Goal: Task Accomplishment & Management: Manage account settings

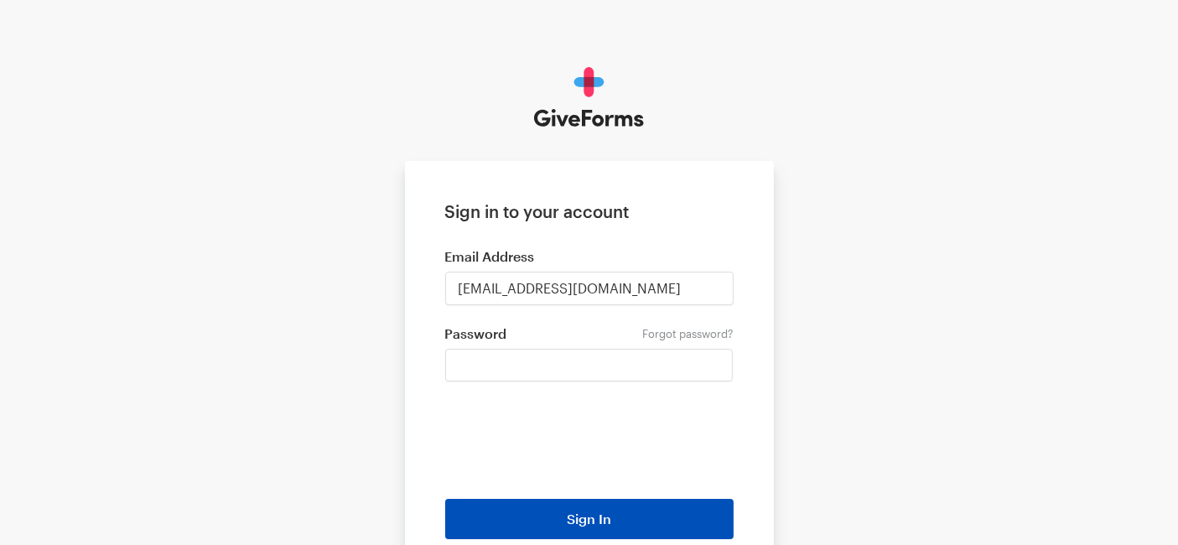
click at [589, 521] on button "Sign In" at bounding box center [589, 519] width 288 height 40
click at [585, 521] on button "Sign In" at bounding box center [589, 519] width 288 height 40
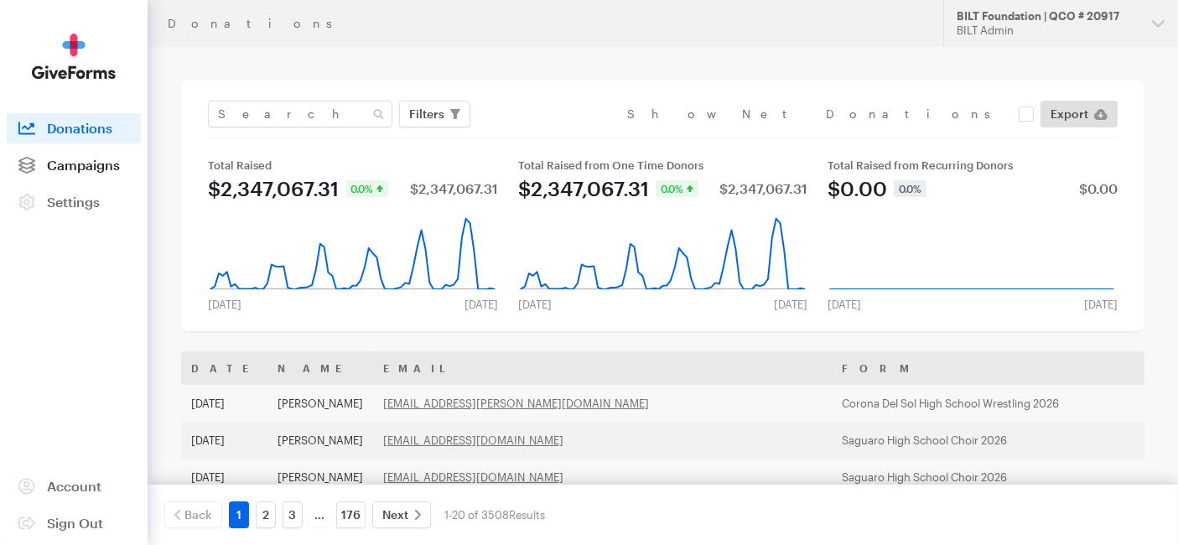
click at [99, 166] on span "Campaigns" at bounding box center [83, 165] width 73 height 16
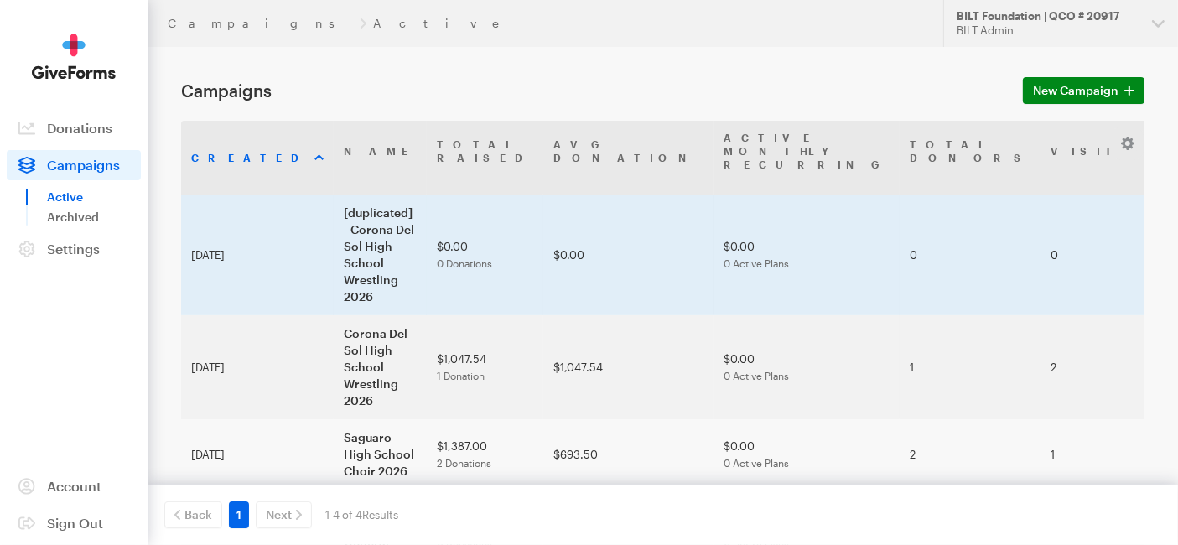
click at [334, 195] on td "[duplicated] - Corona Del Sol High School Wrestling 2026" at bounding box center [380, 255] width 93 height 121
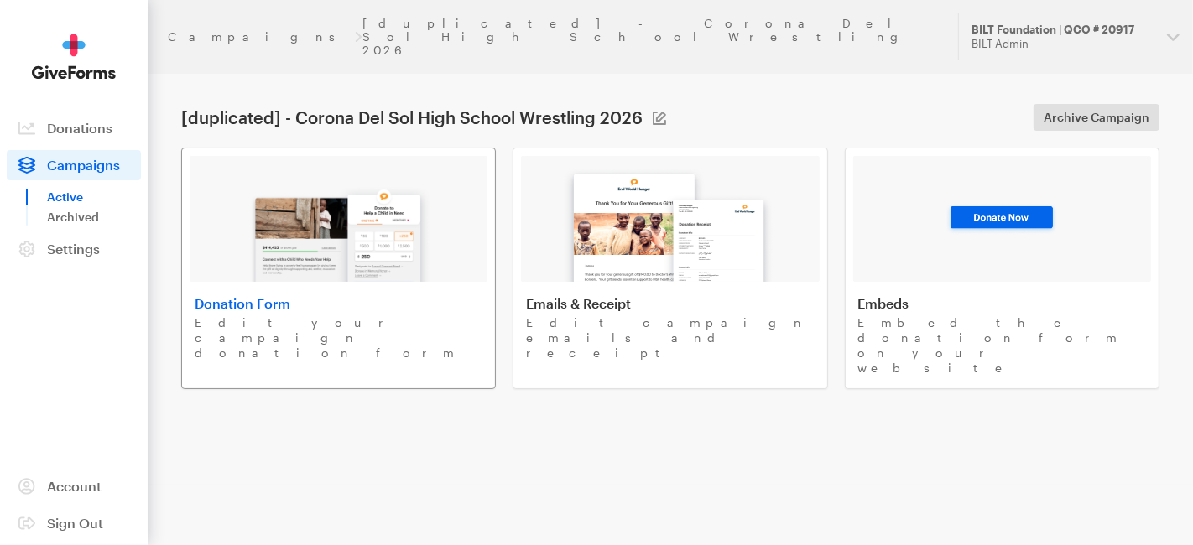
click at [334, 190] on img at bounding box center [339, 227] width 196 height 107
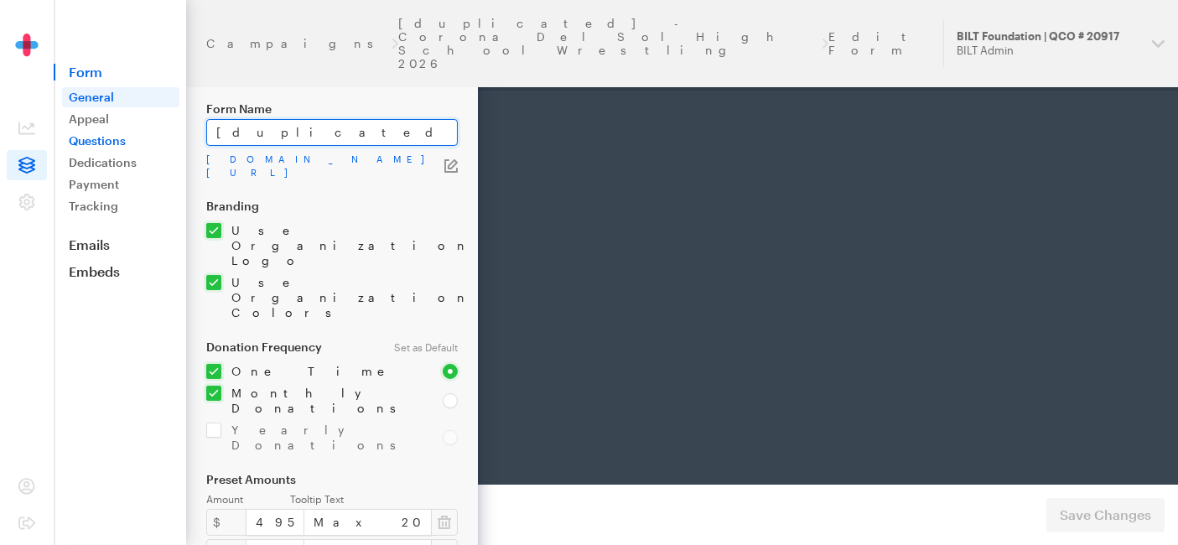
drag, startPoint x: 0, startPoint y: 0, endPoint x: 166, endPoint y: 134, distance: 213.5
click at [166, 134] on div "Campaigns [duplicated] - Corona Del Sol High School Wrestling 2026 Edit Form Up…" at bounding box center [589, 540] width 1178 height 1081
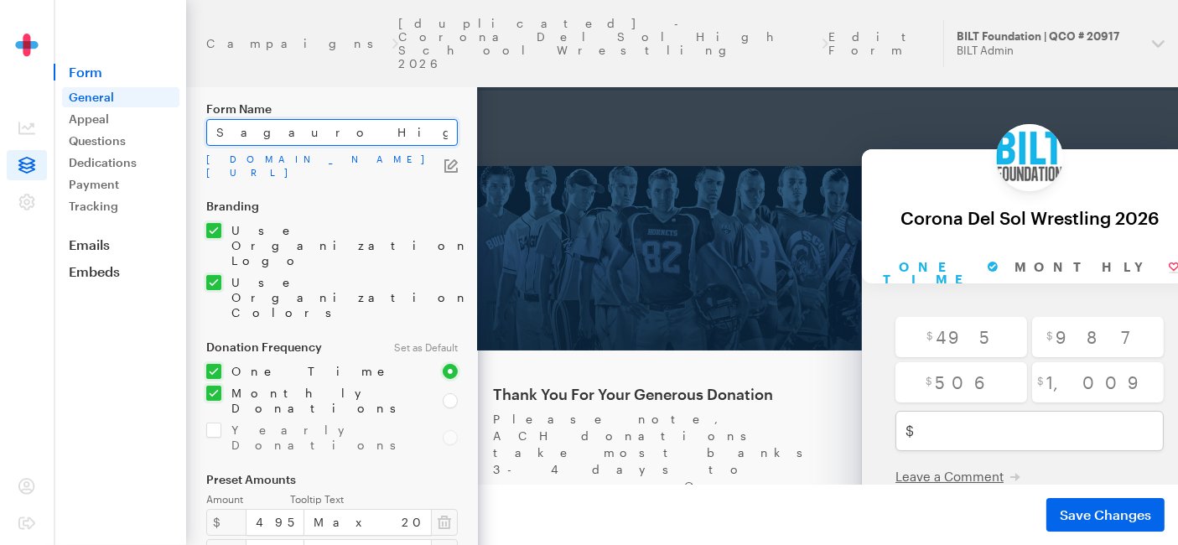
drag, startPoint x: 387, startPoint y: 138, endPoint x: 337, endPoint y: 138, distance: 49.5
click at [337, 138] on input "Sagauro High School Wrestling 2026" at bounding box center [332, 132] width 252 height 27
click at [229, 133] on input "Sagauro High School Orchestra 2026" at bounding box center [332, 132] width 252 height 27
type input "Saguaro High School Orchestra 2026"
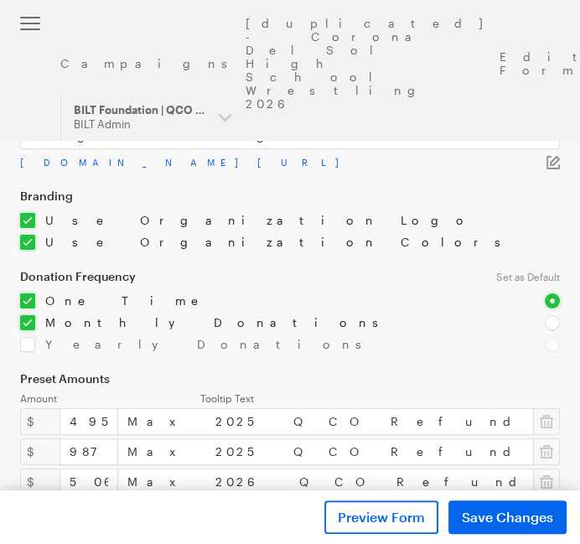
click at [549, 161] on icon "button" at bounding box center [553, 162] width 13 height 13
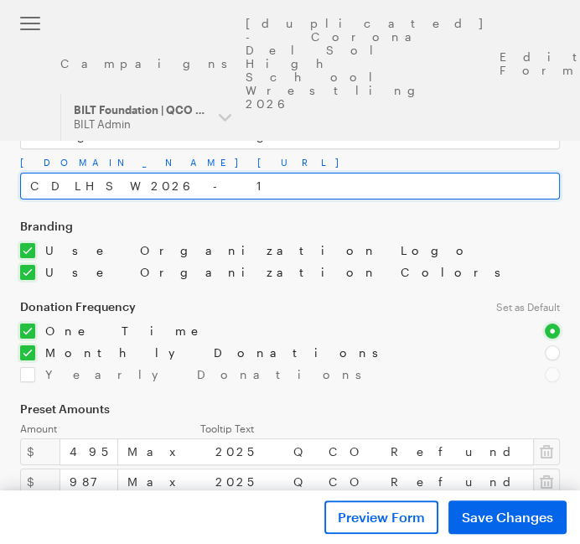
drag, startPoint x: 79, startPoint y: 188, endPoint x: 8, endPoint y: 180, distance: 71.7
click at [8, 180] on form "Campaigns [duplicated] - Corona Del Sol High School Wrestling 2026 Edit Form Ge…" at bounding box center [290, 495] width 580 height 990
click at [119, 182] on input "SHSO2026-1" at bounding box center [290, 186] width 540 height 27
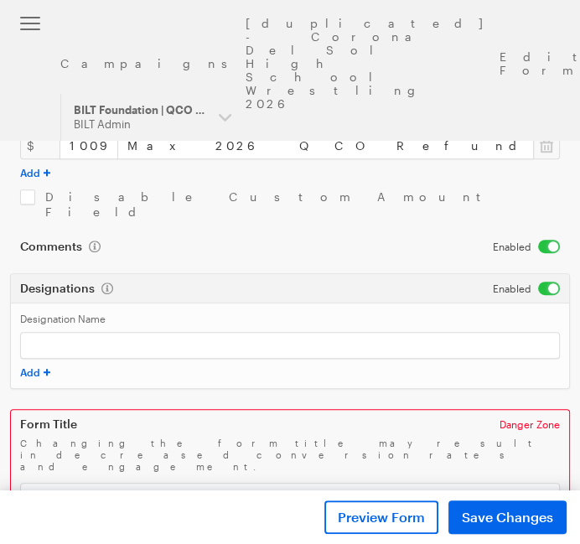
scroll to position [402, 0]
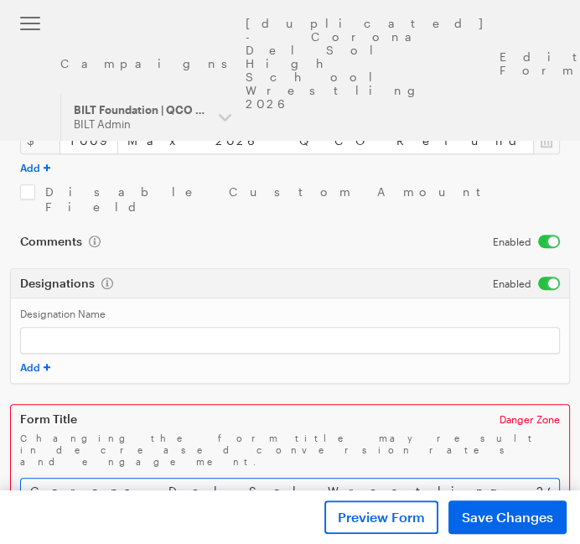
type input "SHSO2026"
drag, startPoint x: 167, startPoint y: 448, endPoint x: -2, endPoint y: 462, distance: 169.2
click at [0, 462] on html "Campaigns [duplicated] - Corona Del Sol High School Wrestling 2026 Edit Form Up…" at bounding box center [290, 93] width 580 height 990
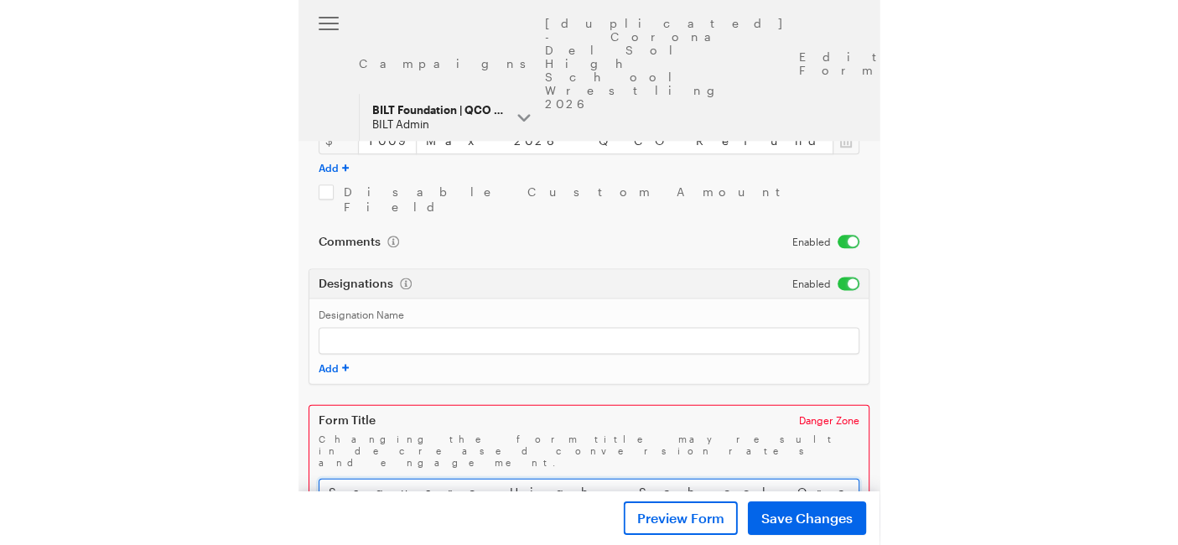
scroll to position [352, 0]
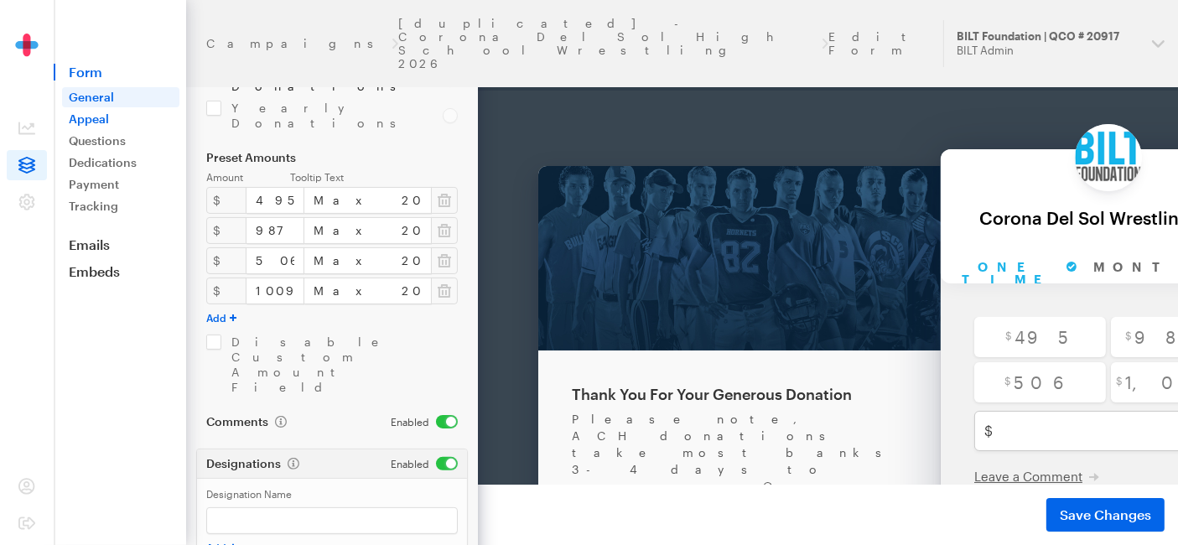
type input "Saguaro High School Orchestra 2026"
click at [79, 115] on link "Appeal" at bounding box center [120, 119] width 117 height 20
click at [1065, 526] on button "Save Changes" at bounding box center [1106, 515] width 118 height 34
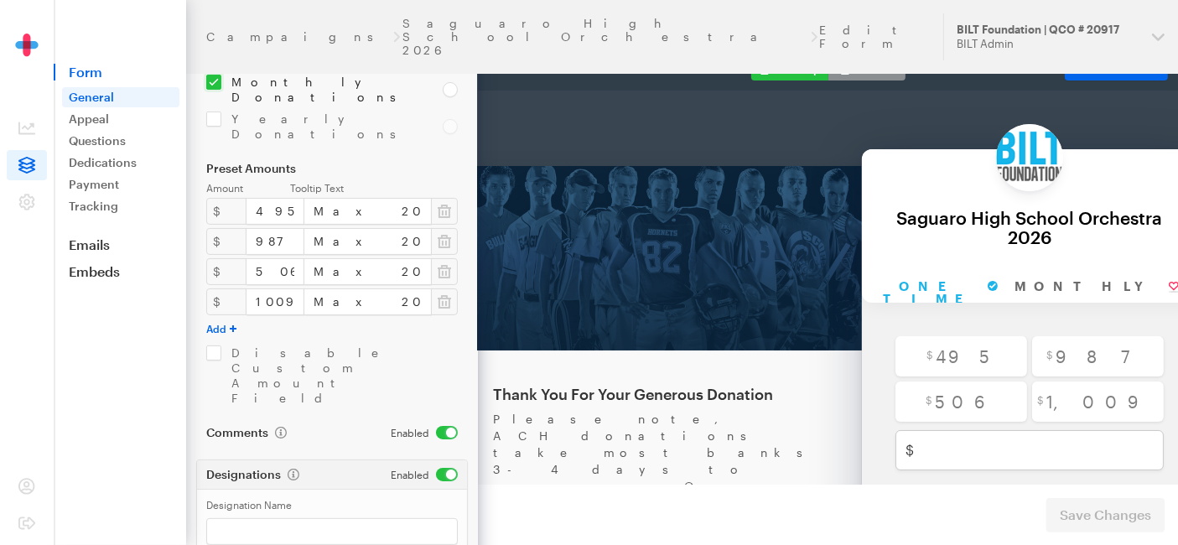
scroll to position [322, 0]
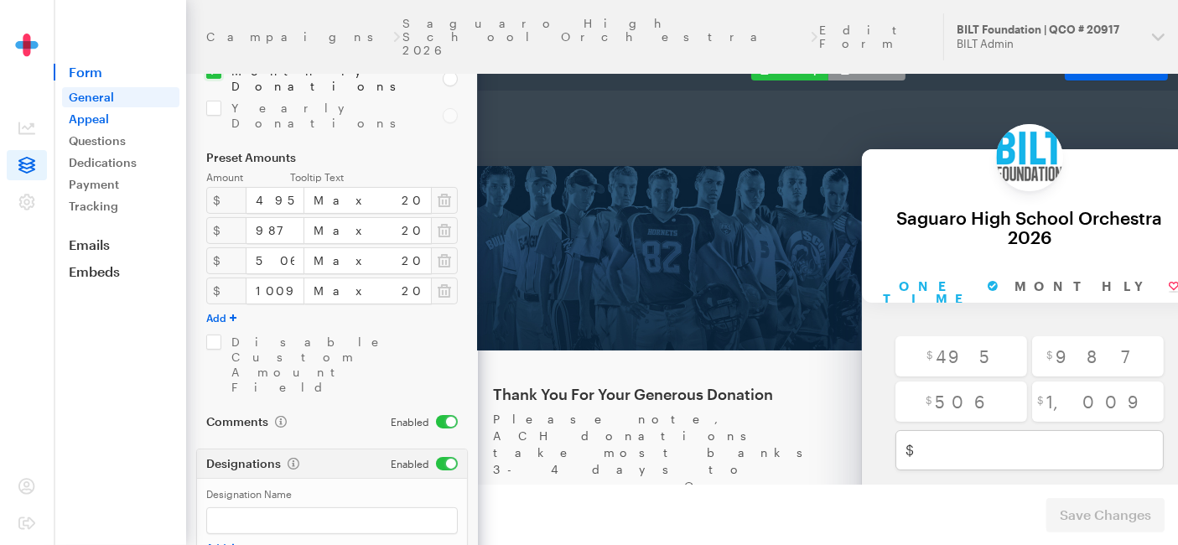
click at [98, 111] on link "Appeal" at bounding box center [120, 119] width 117 height 20
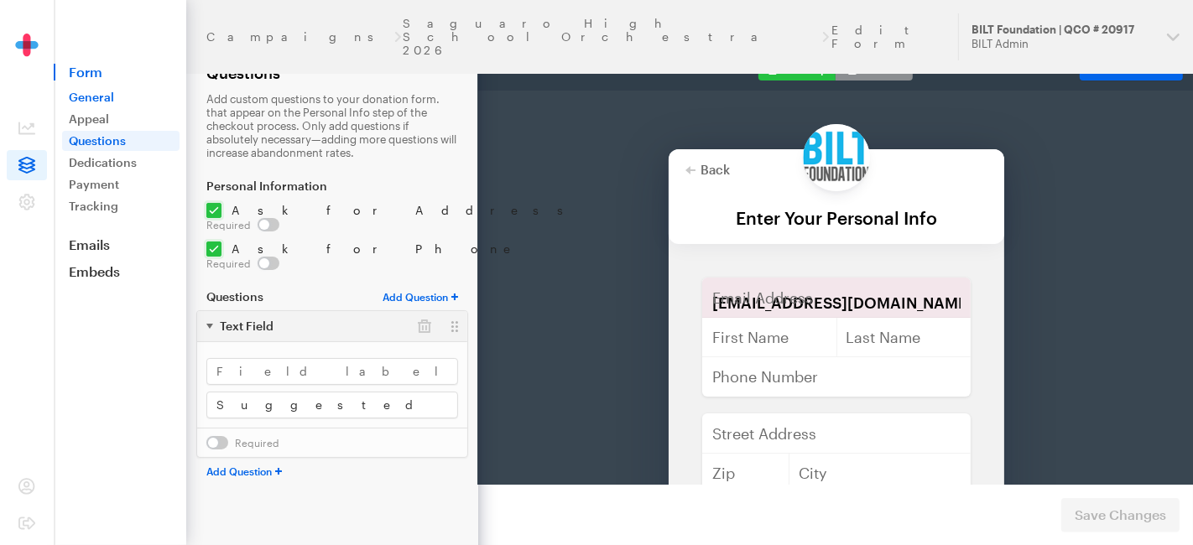
click at [123, 101] on link "General" at bounding box center [120, 97] width 117 height 20
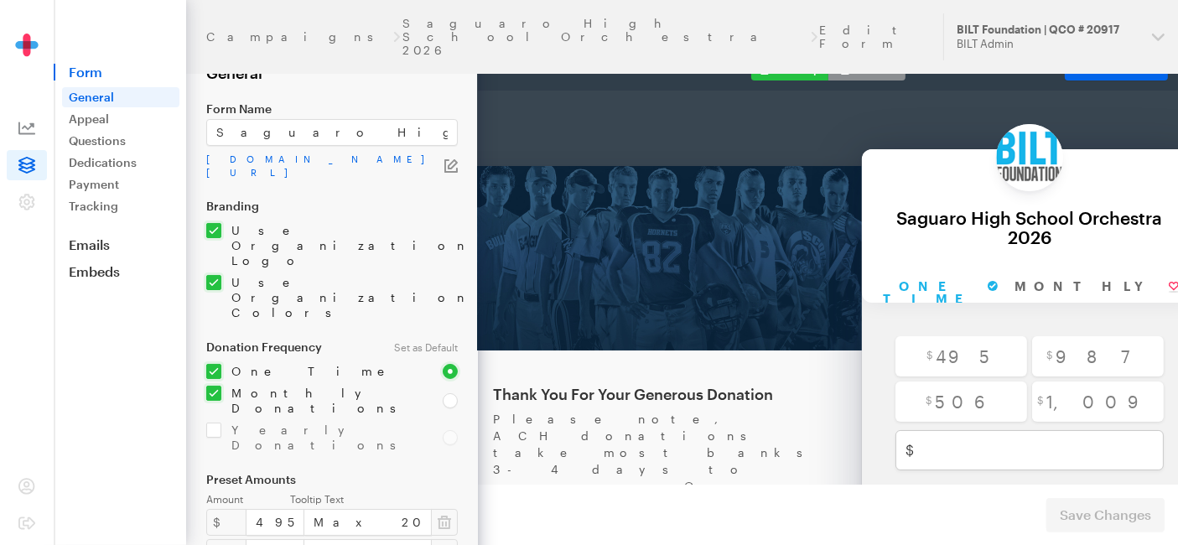
click at [31, 122] on icon at bounding box center [26, 128] width 17 height 17
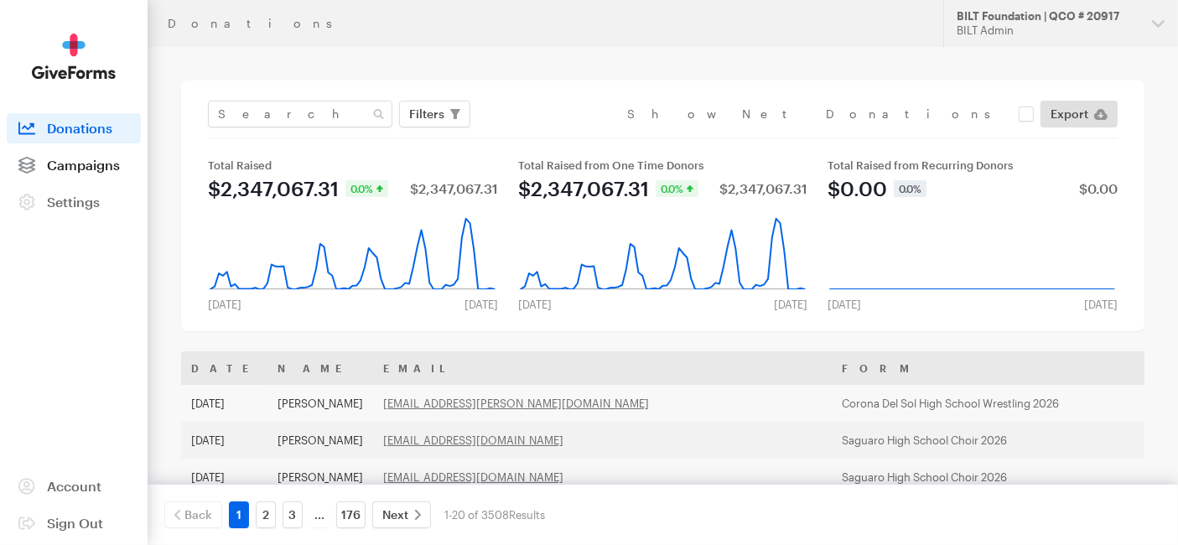
click at [88, 152] on link "Campaigns" at bounding box center [74, 165] width 134 height 30
